Goal: Book appointment/travel/reservation

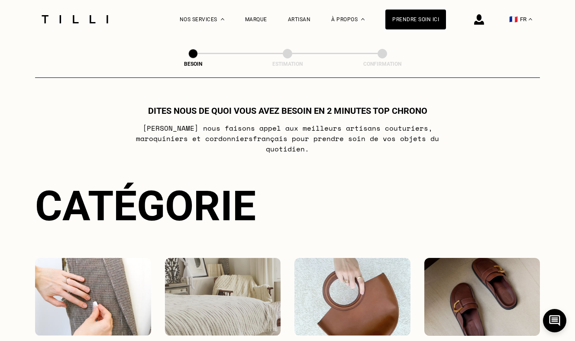
scroll to position [107, 0]
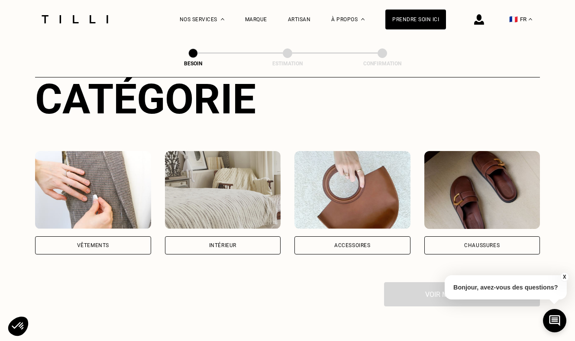
click at [213, 243] on div "Intérieur" at bounding box center [222, 245] width 27 height 5
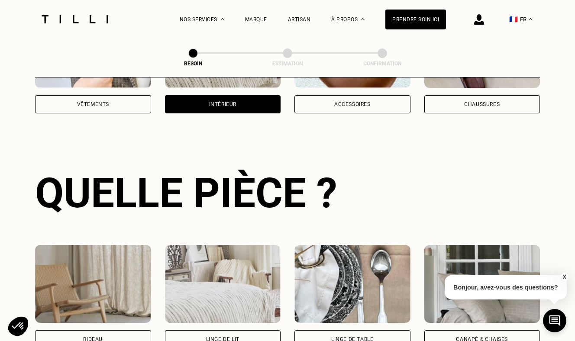
scroll to position [282, 0]
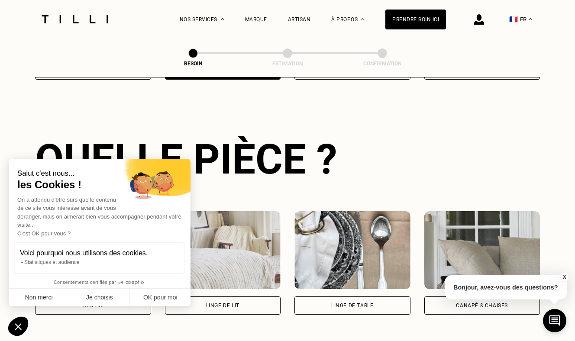
click at [45, 301] on button "Non merci" at bounding box center [39, 298] width 61 height 18
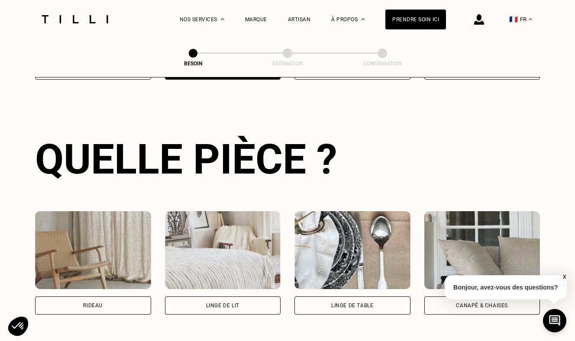
click at [61, 297] on div "Rideau" at bounding box center [93, 306] width 116 height 18
select select "FR"
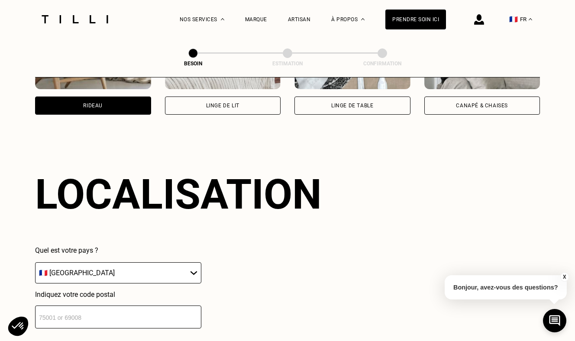
scroll to position [517, 0]
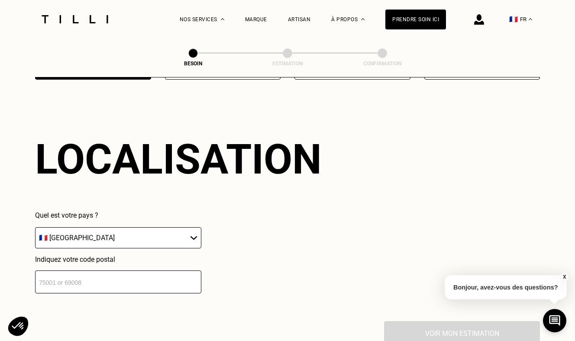
click at [147, 271] on input "number" at bounding box center [118, 282] width 166 height 23
type input "94410"
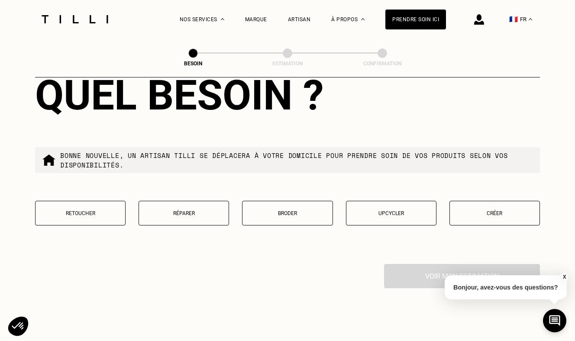
scroll to position [797, 0]
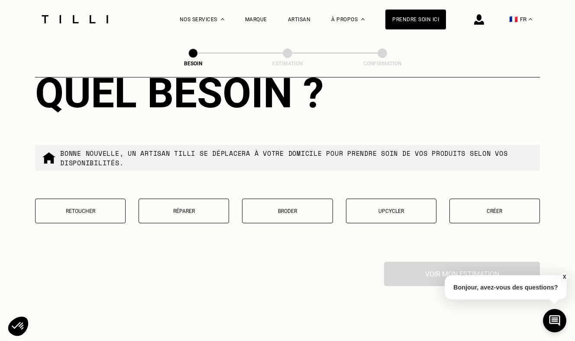
click at [89, 206] on button "Retoucher" at bounding box center [80, 211] width 90 height 25
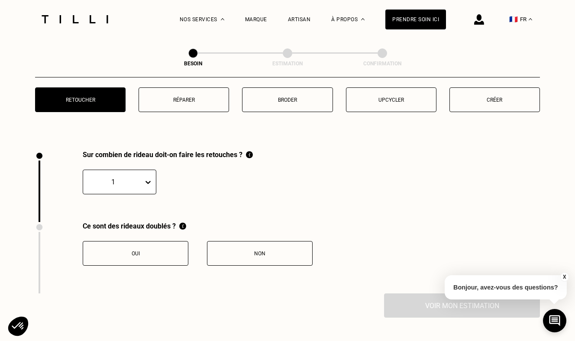
scroll to position [951, 0]
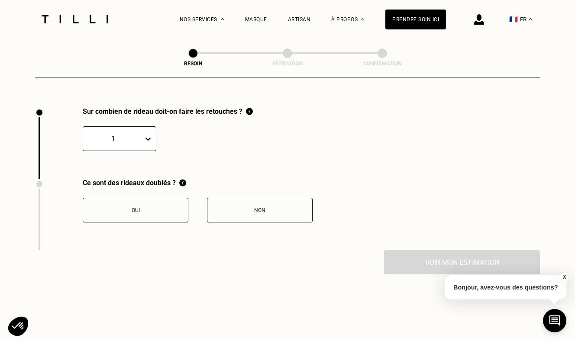
click at [144, 135] on icon at bounding box center [148, 139] width 9 height 9
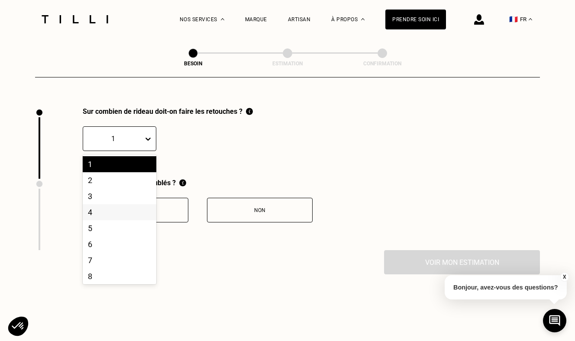
click at [112, 204] on div "4" at bounding box center [120, 212] width 74 height 16
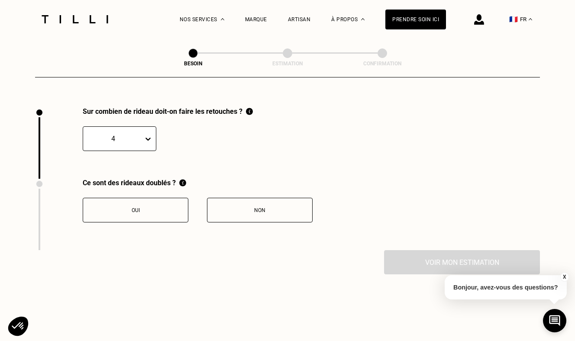
click at [138, 207] on div "Oui" at bounding box center [135, 210] width 96 height 6
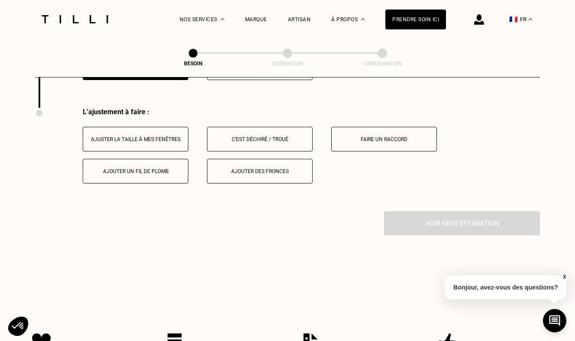
scroll to position [1094, 0]
click at [151, 132] on button "Ajuster la taille à mes fenêtres" at bounding box center [136, 138] width 106 height 25
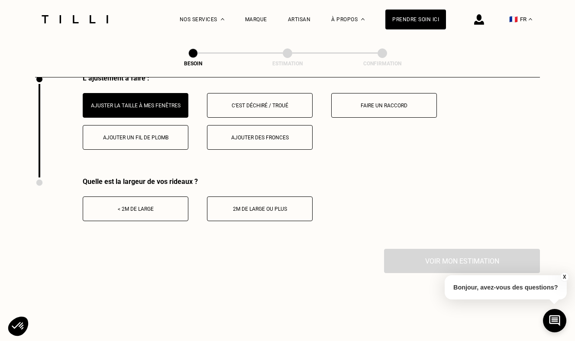
scroll to position [1134, 0]
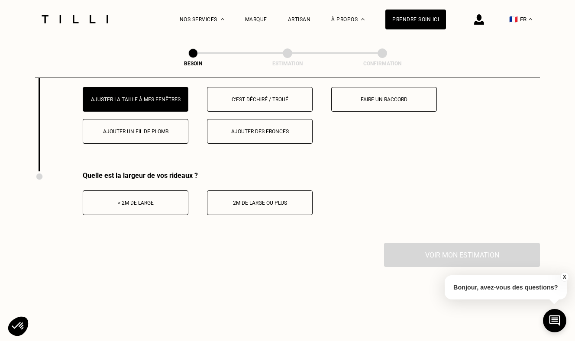
click at [179, 190] on button "< 2m de large" at bounding box center [136, 202] width 106 height 25
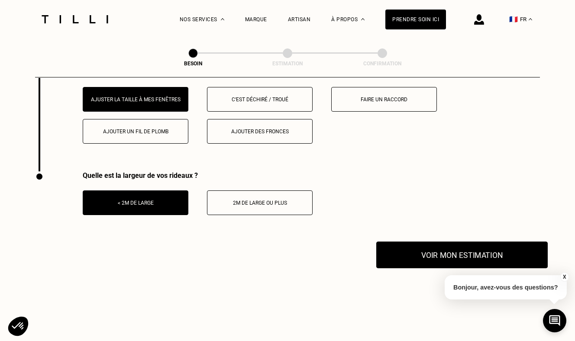
click at [413, 251] on button "Voir mon estimation" at bounding box center [461, 255] width 171 height 27
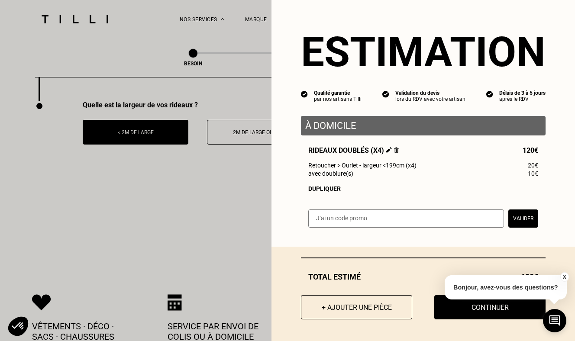
scroll to position [1205, 0]
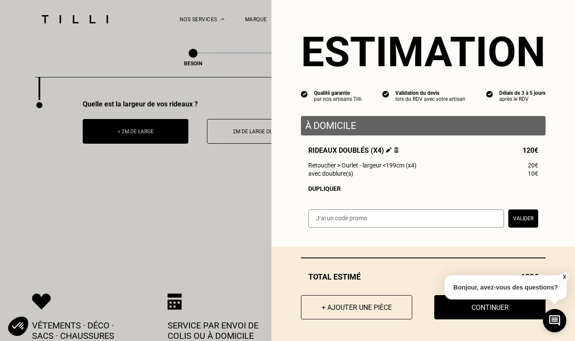
click at [563, 273] on button "X" at bounding box center [564, 277] width 9 height 10
